Goal: Contribute content: Contribute content

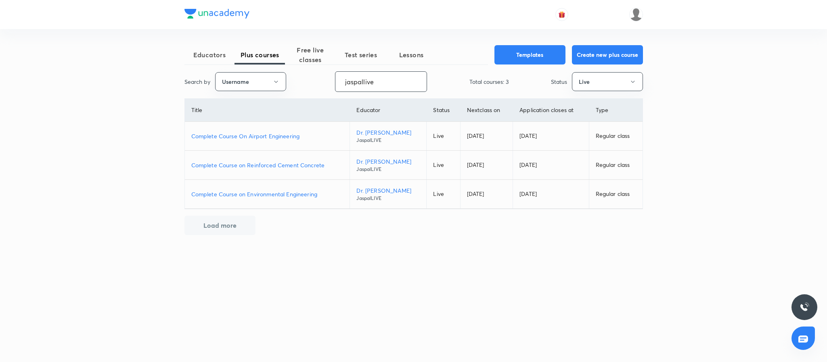
type input "jaspallive"
click at [263, 166] on p "Complete Course on Reinforced Cement Concrete" at bounding box center [267, 165] width 152 height 8
click at [285, 196] on p "Complete Course on Environmental Engineering" at bounding box center [267, 194] width 152 height 8
click at [746, 93] on div "Educators Plus courses Free live classes Test series Lessons Templates Create n…" at bounding box center [413, 181] width 827 height 362
click at [382, 80] on input "jaspallive" at bounding box center [380, 81] width 91 height 21
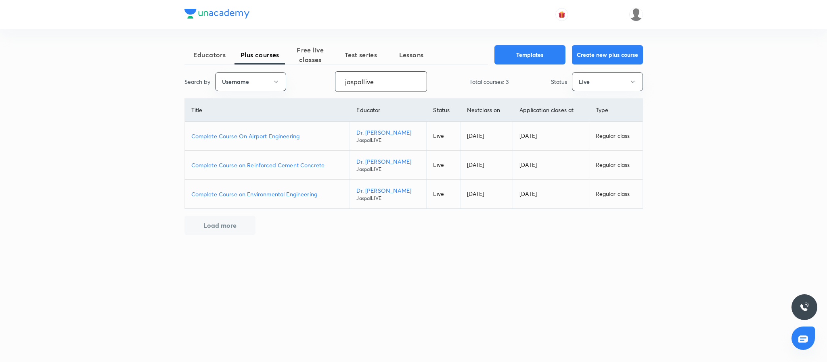
click at [382, 80] on input "jaspallive" at bounding box center [380, 81] width 91 height 21
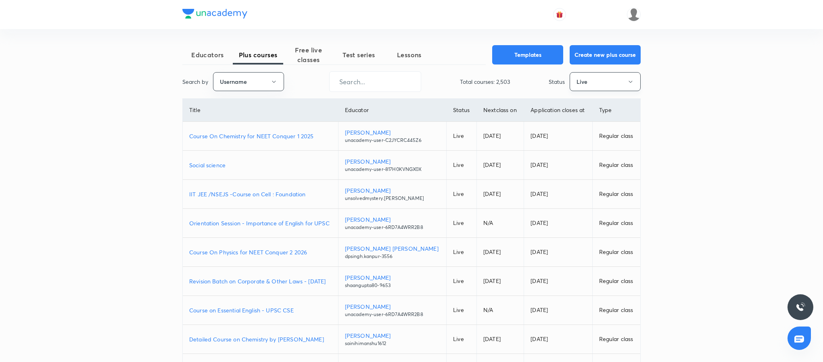
click at [592, 90] on button "Live" at bounding box center [605, 81] width 71 height 19
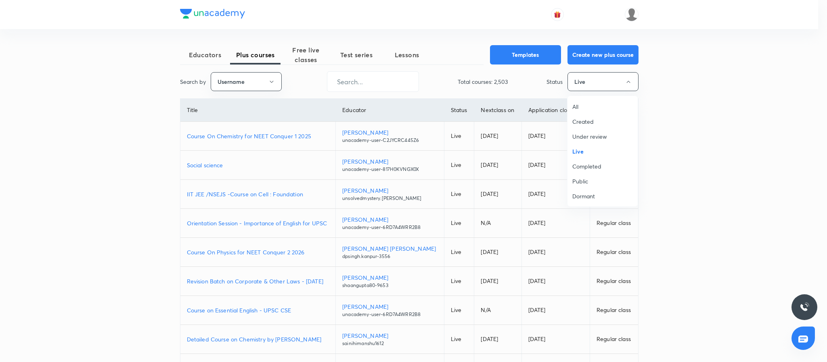
click at [588, 136] on span "Under review" at bounding box center [602, 136] width 61 height 8
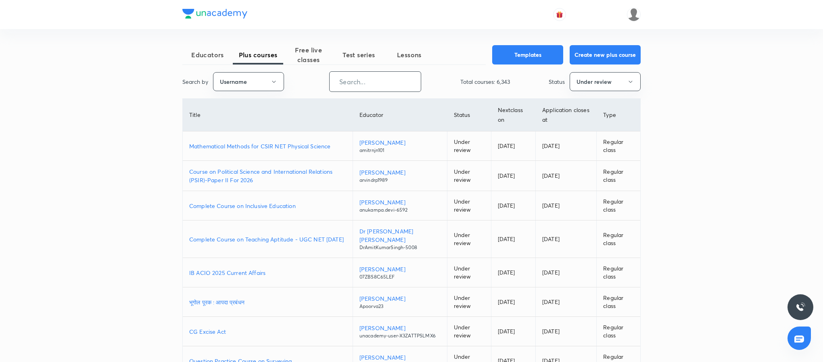
click at [375, 86] on input "text" at bounding box center [375, 81] width 91 height 21
paste input "unacademy-user-KMWN2D09XNJ2"
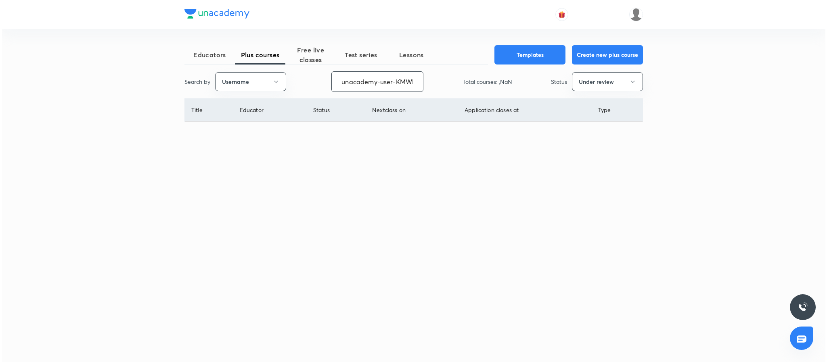
scroll to position [0, 38]
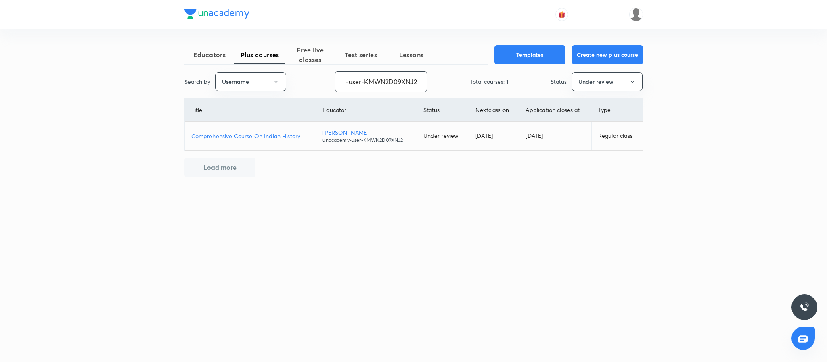
type input "unacademy-user-KMWN2D09XNJ2"
click at [265, 136] on p "Comprehensive Course On Indian History" at bounding box center [250, 136] width 118 height 8
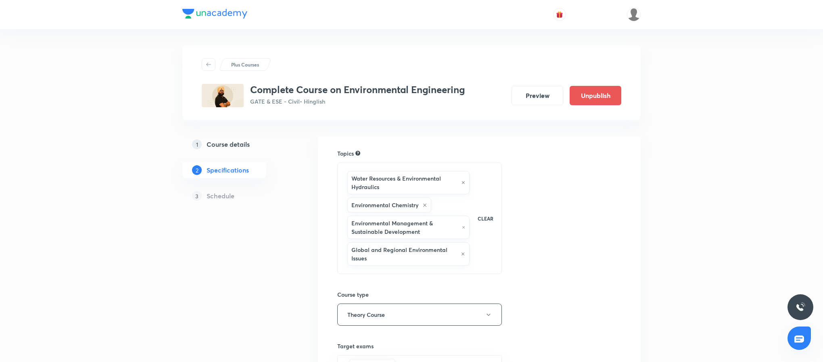
click at [234, 142] on h5 "Course details" at bounding box center [228, 145] width 43 height 10
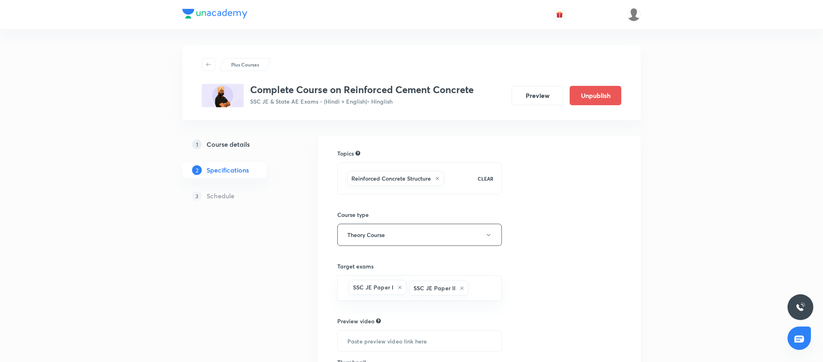
click at [245, 144] on h5 "Course details" at bounding box center [228, 145] width 43 height 10
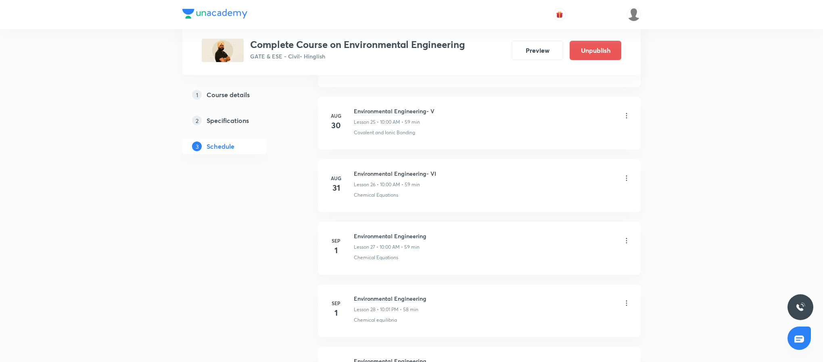
scroll to position [1943, 0]
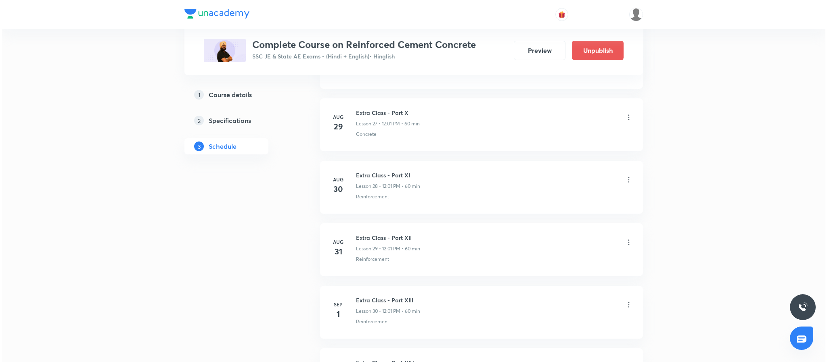
scroll to position [2300, 0]
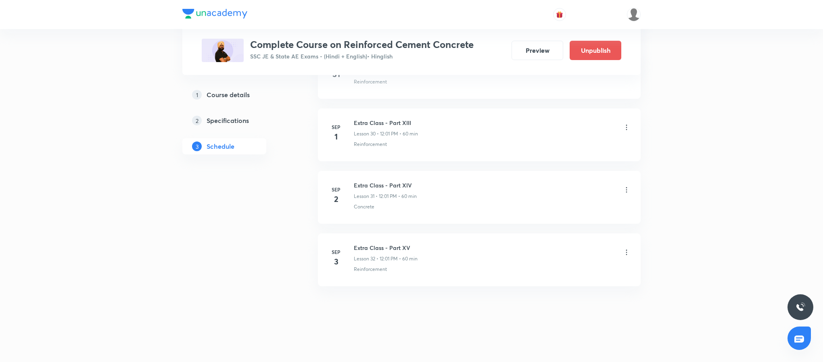
click at [630, 255] on icon at bounding box center [627, 253] width 8 height 8
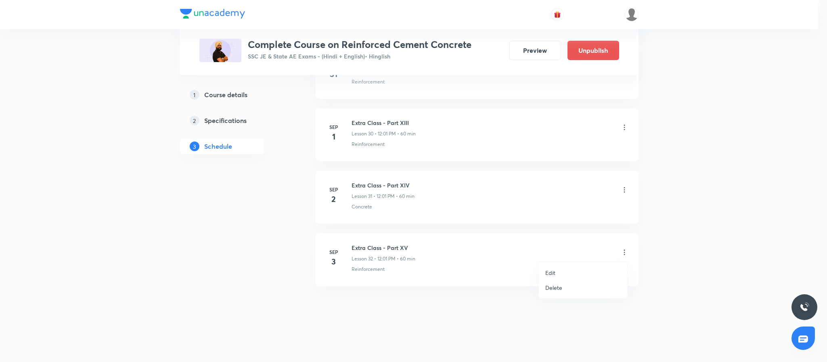
click at [553, 274] on p "Edit" at bounding box center [550, 273] width 10 height 8
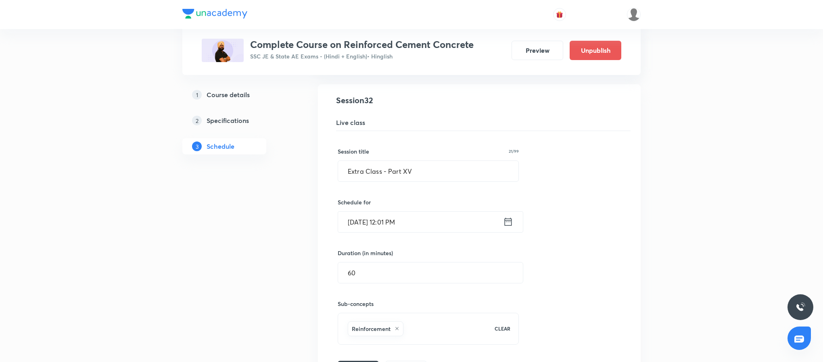
scroll to position [2122, 0]
click at [508, 228] on icon at bounding box center [508, 222] width 10 height 11
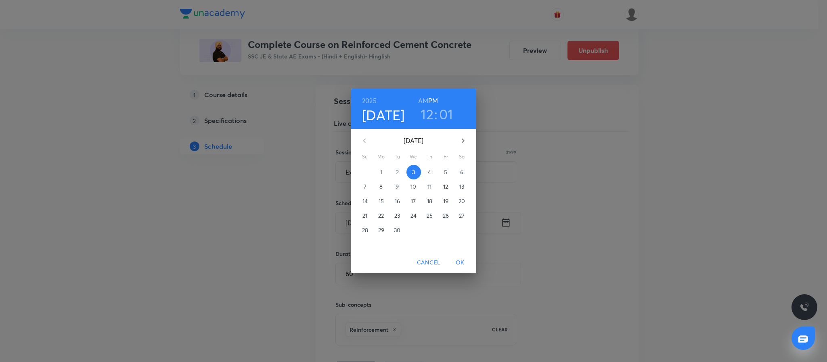
click at [426, 114] on h3 "12" at bounding box center [427, 114] width 13 height 17
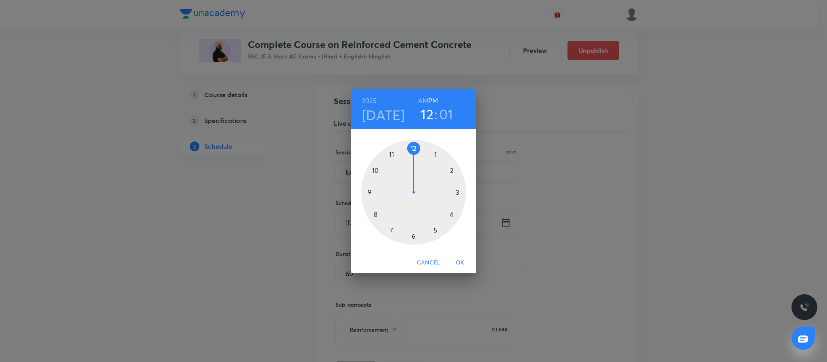
click at [436, 152] on div at bounding box center [413, 192] width 105 height 105
click at [456, 263] on span "OK" at bounding box center [459, 263] width 19 height 10
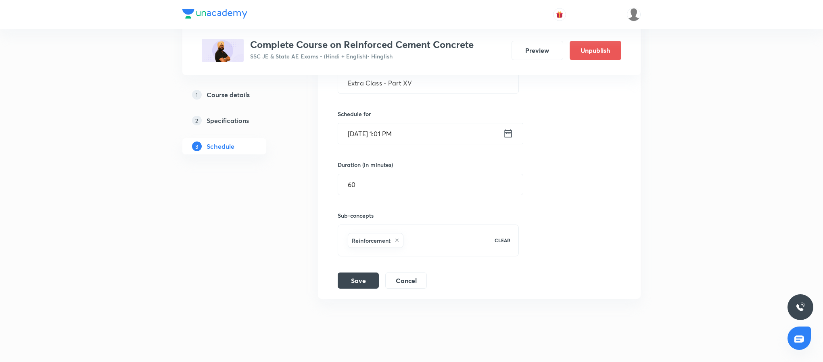
scroll to position [2238, 0]
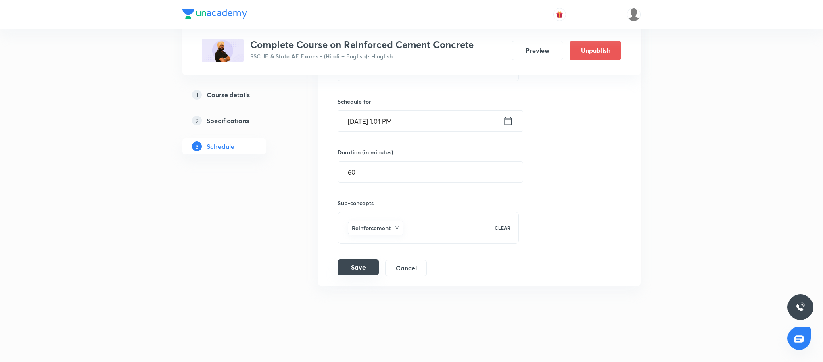
click at [347, 274] on button "Save" at bounding box center [358, 268] width 41 height 16
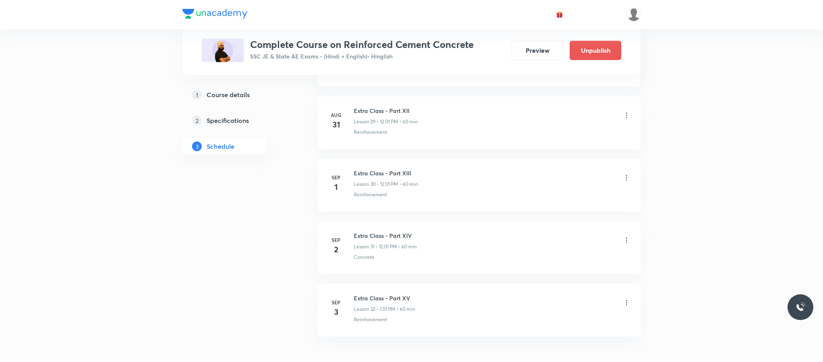
scroll to position [2300, 0]
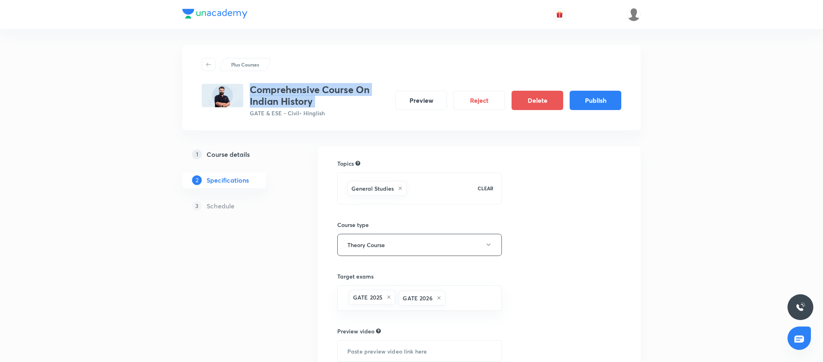
scroll to position [117, 0]
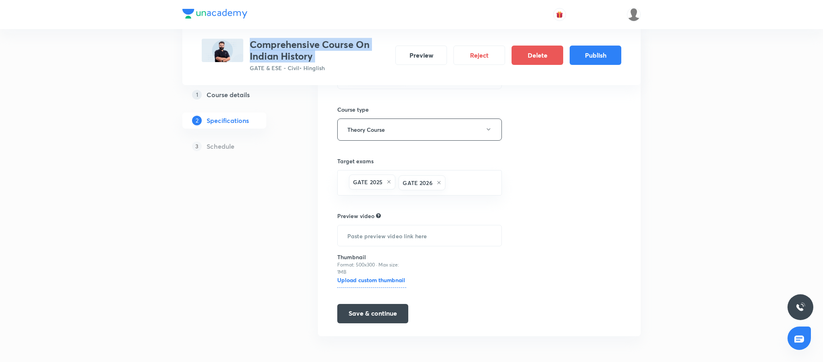
click at [247, 96] on h5 "Course details" at bounding box center [228, 95] width 43 height 10
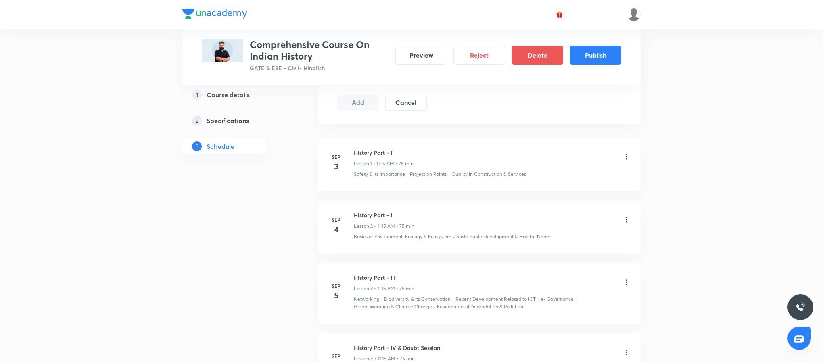
scroll to position [411, 0]
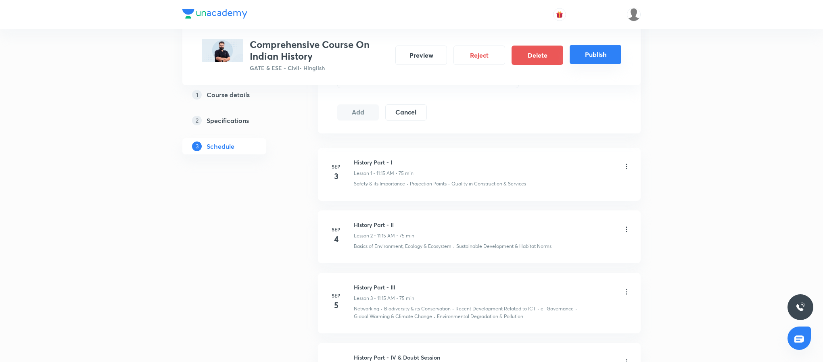
click at [595, 56] on button "Publish" at bounding box center [596, 54] width 52 height 19
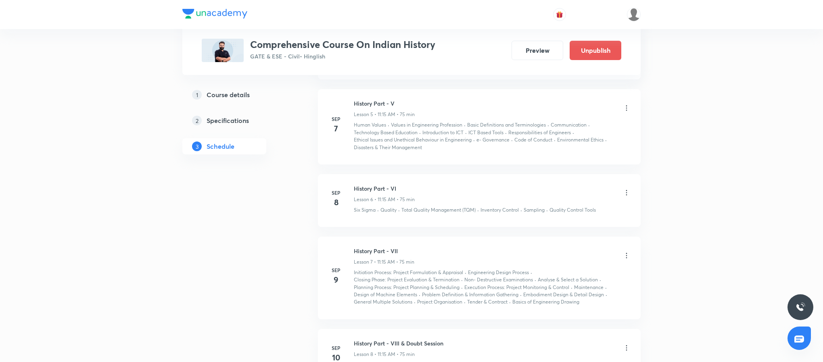
scroll to position [944, 0]
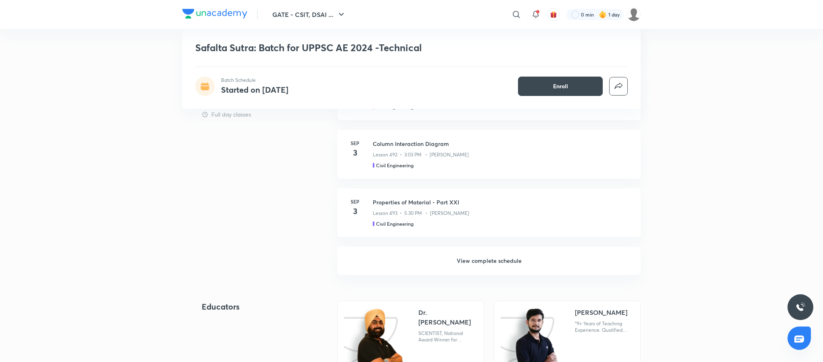
scroll to position [662, 0]
click at [425, 263] on h6 "View complete schedule" at bounding box center [489, 260] width 304 height 28
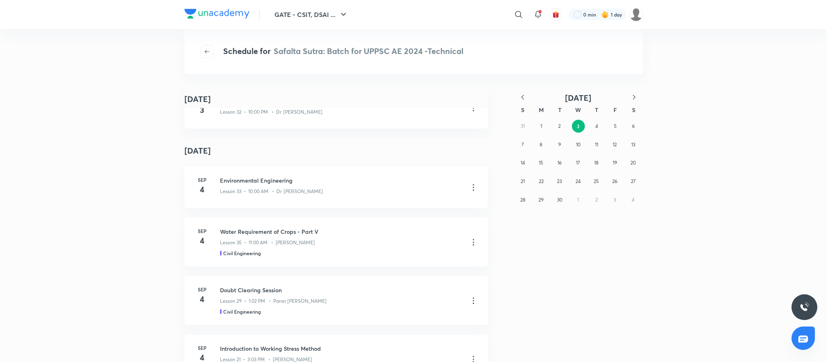
scroll to position [373, 0]
